Goal: Find specific page/section: Find specific page/section

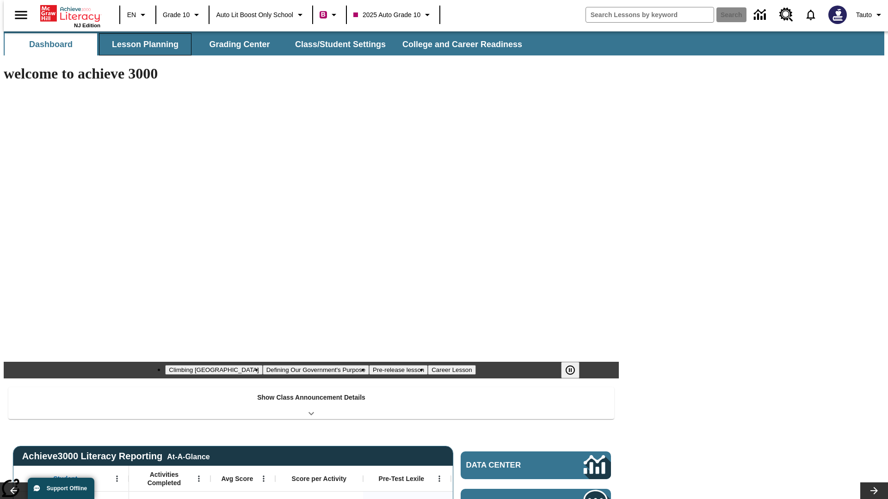
click at [141, 44] on button "Lesson Planning" at bounding box center [145, 44] width 92 height 22
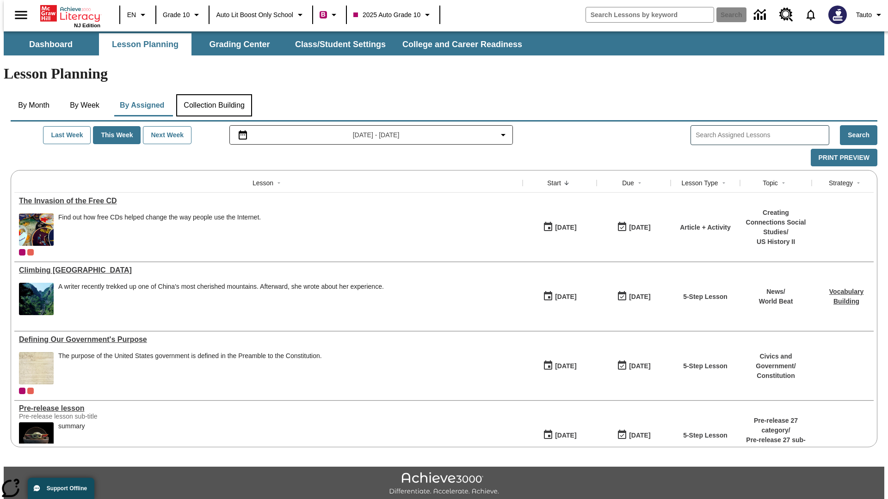
click at [214, 94] on button "Collection Building" at bounding box center [214, 105] width 76 height 22
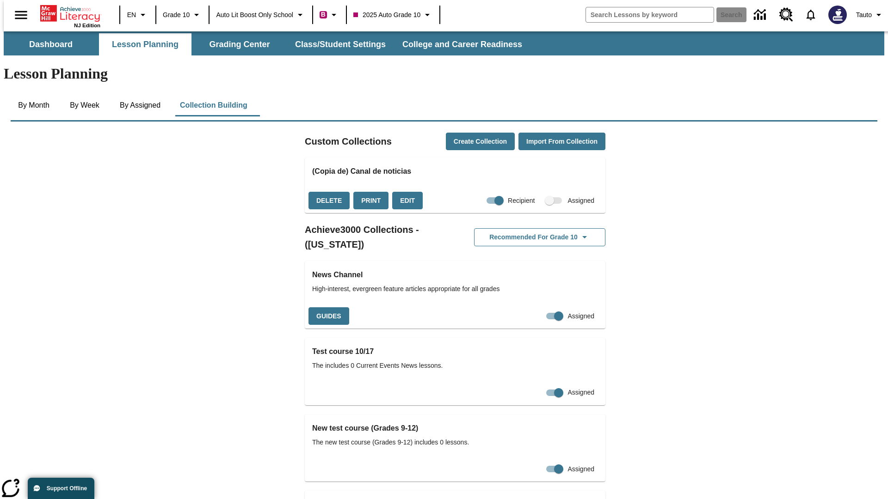
checkbox input "true"
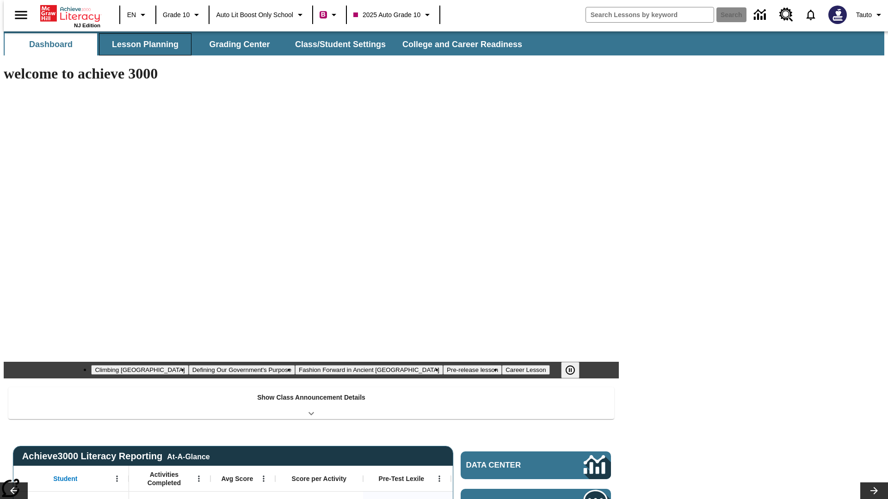
click at [141, 44] on button "Lesson Planning" at bounding box center [145, 44] width 92 height 22
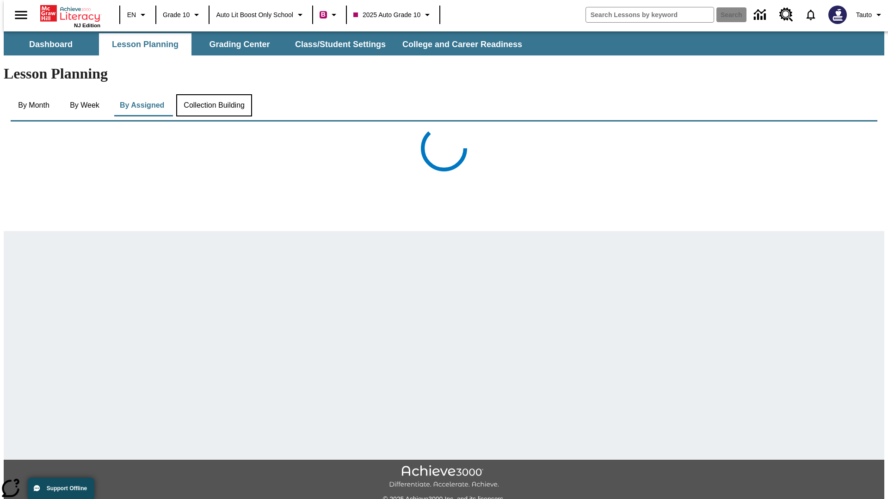
click at [214, 94] on button "Collection Building" at bounding box center [214, 105] width 76 height 22
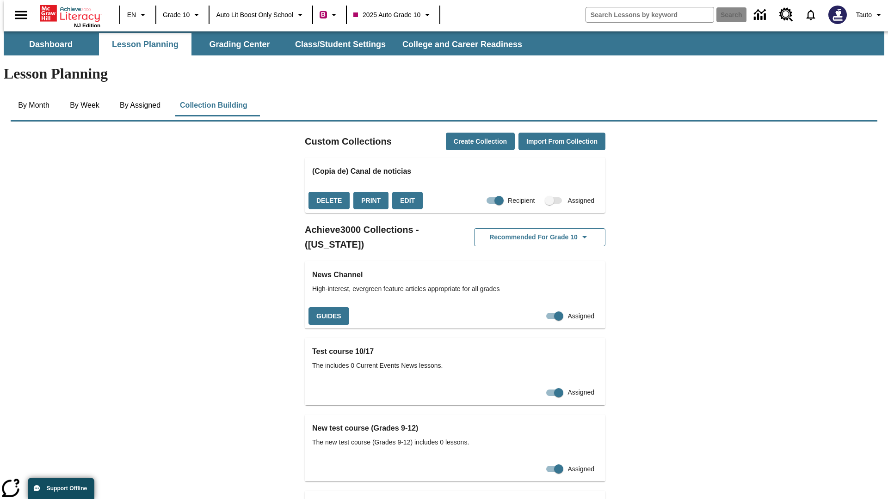
scroll to position [720, 0]
